Goal: Information Seeking & Learning: Learn about a topic

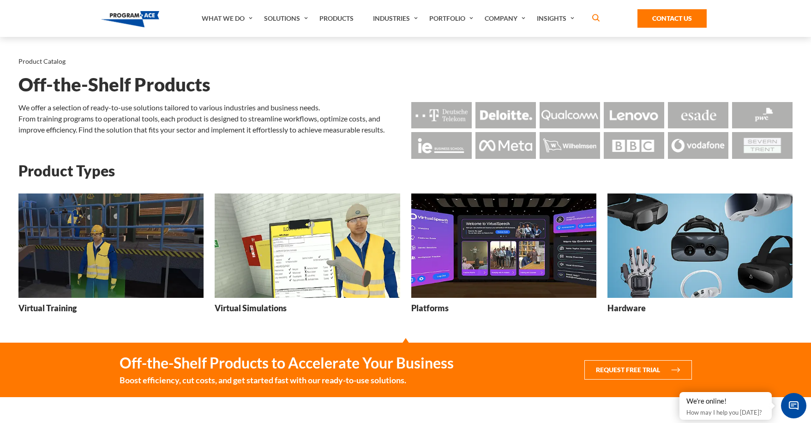
click at [137, 254] on img at bounding box center [110, 245] width 185 height 104
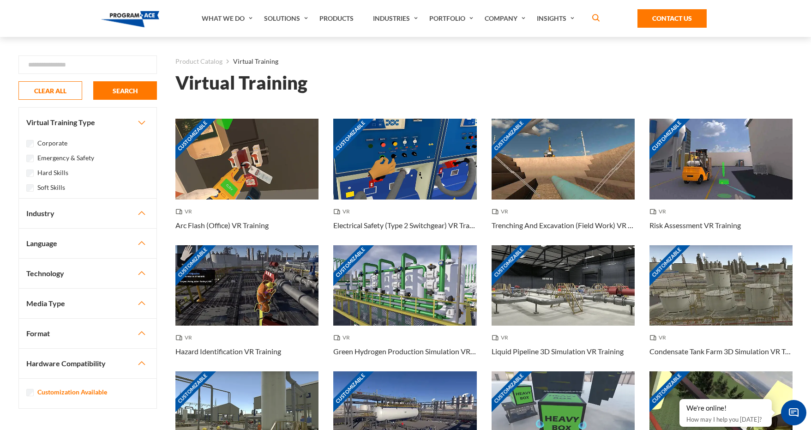
click at [40, 215] on button "Industry" at bounding box center [87, 213] width 137 height 30
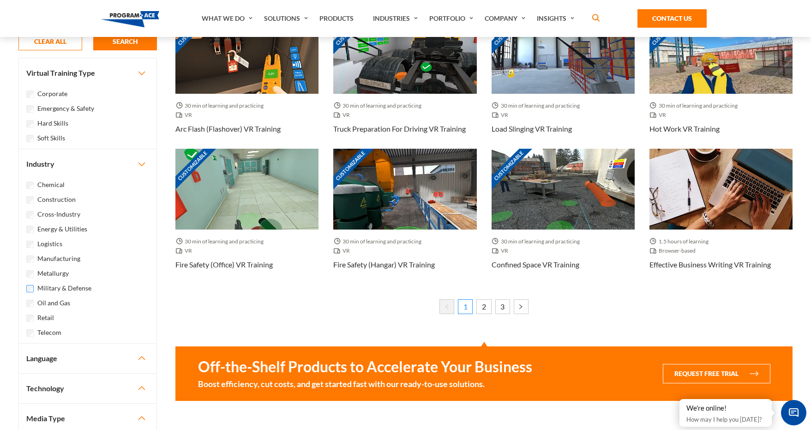
scroll to position [547, 0]
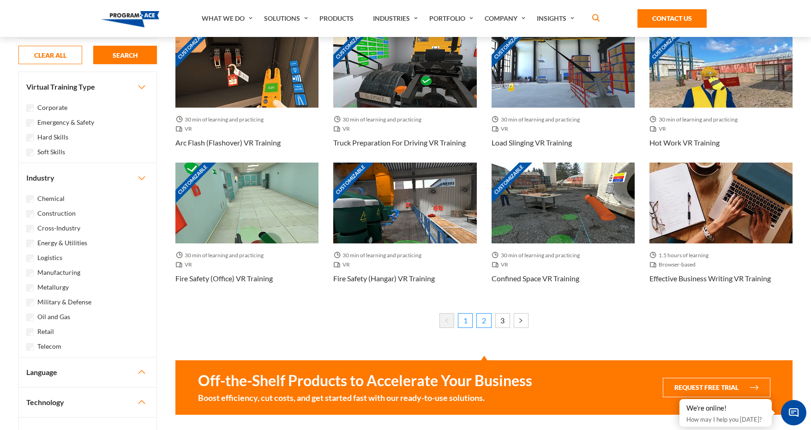
click at [484, 320] on link "2" at bounding box center [483, 320] width 15 height 15
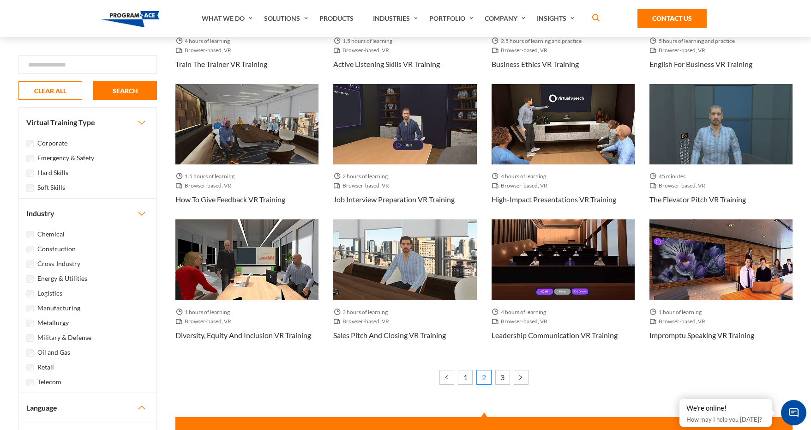
scroll to position [490, 0]
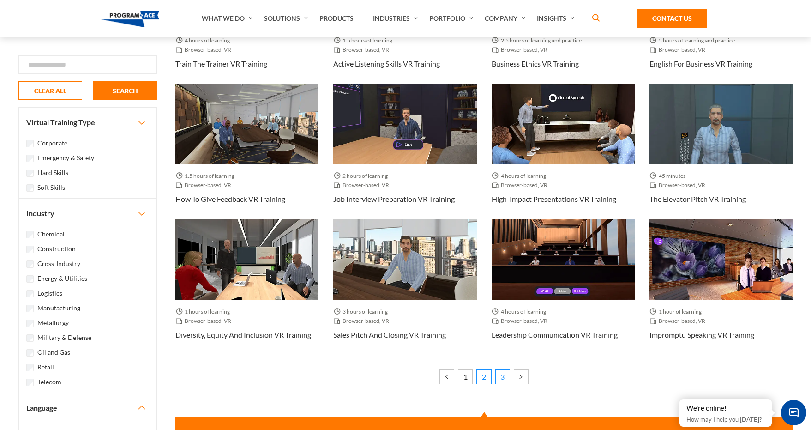
click at [500, 376] on link "3" at bounding box center [502, 376] width 15 height 15
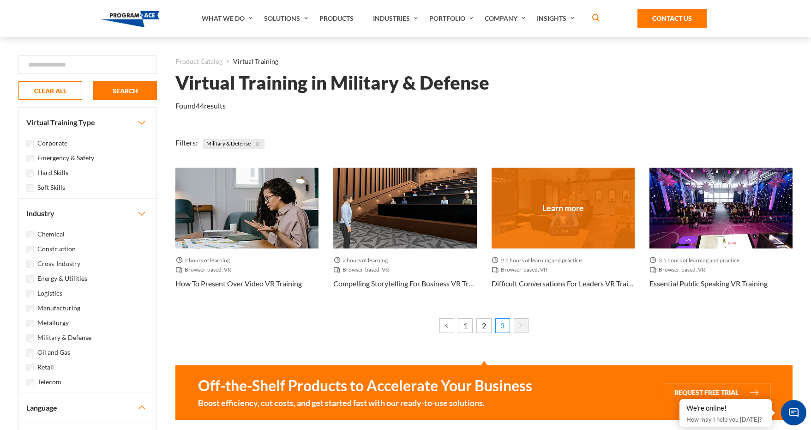
click at [528, 272] on span "Browser-based, VR" at bounding box center [521, 269] width 60 height 9
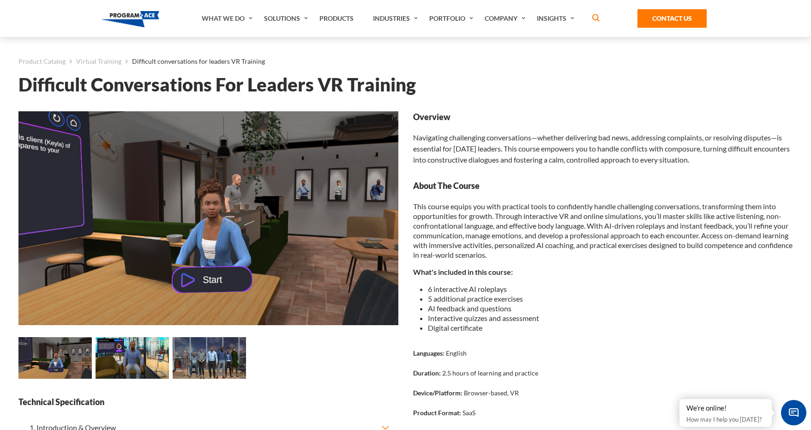
click at [200, 273] on img at bounding box center [208, 218] width 380 height 214
click at [209, 275] on img at bounding box center [208, 218] width 380 height 214
click at [222, 283] on img at bounding box center [208, 218] width 380 height 214
click at [155, 357] on img at bounding box center [131, 357] width 73 height 41
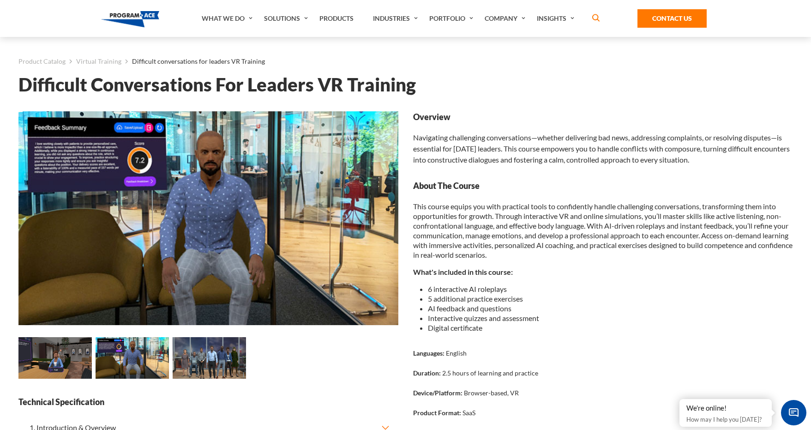
click at [199, 360] on img at bounding box center [209, 357] width 73 height 41
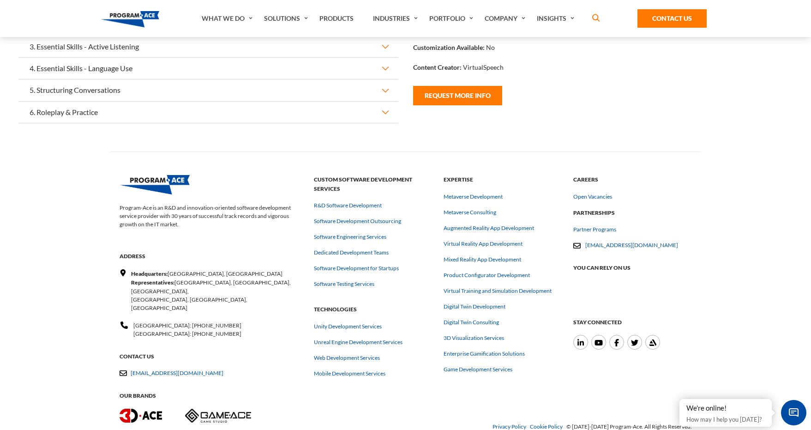
scroll to position [425, 0]
click at [601, 228] on link "Partner Programs" at bounding box center [594, 229] width 43 height 8
